Goal: Task Accomplishment & Management: Use online tool/utility

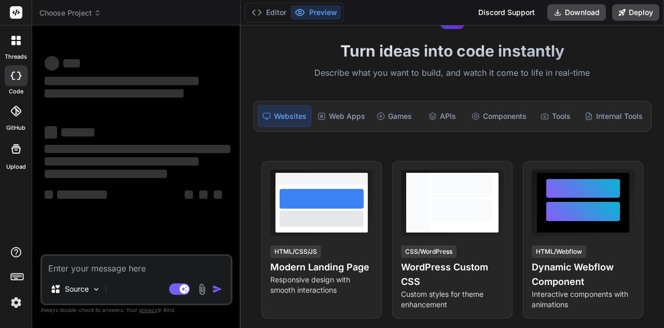
scroll to position [57, 0]
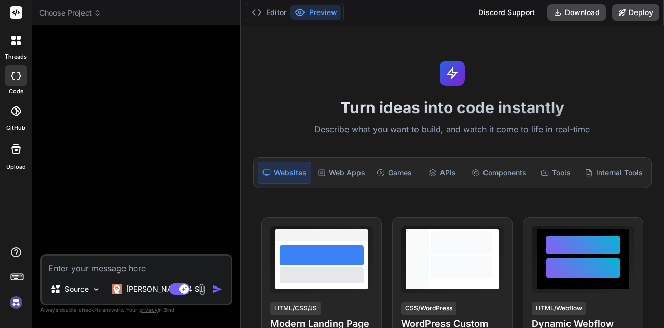
click at [13, 312] on div "threads code GitHub Upload" at bounding box center [16, 164] width 32 height 328
click at [13, 301] on img at bounding box center [16, 303] width 18 height 18
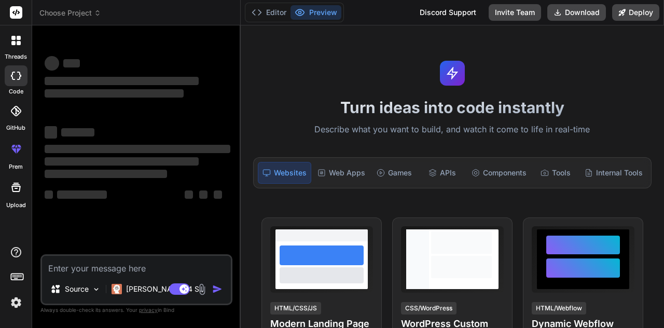
type textarea "x"
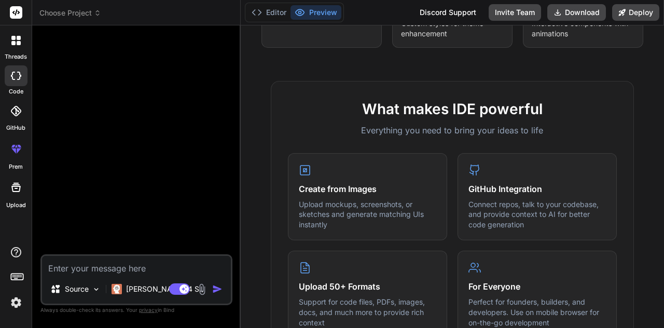
scroll to position [324, 0]
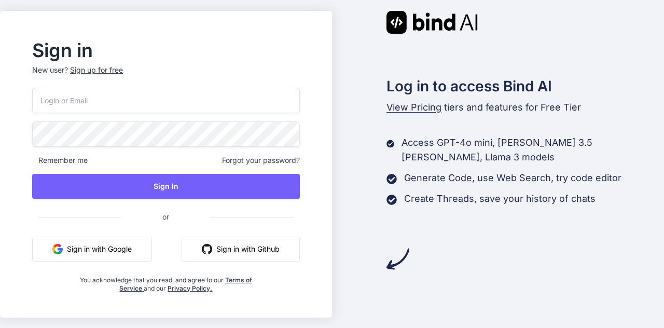
click at [147, 248] on button "Sign in with Google" at bounding box center [92, 249] width 120 height 25
